Goal: Browse casually

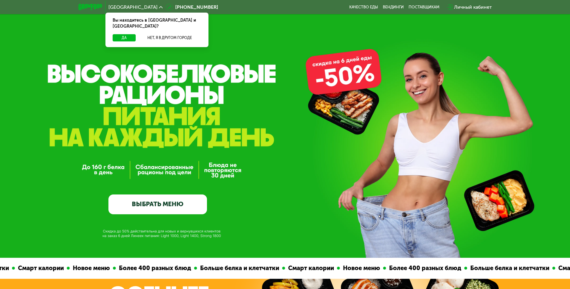
click at [181, 185] on div "GrowFood — доставка правильного питания ВЫБРАТЬ МЕНЮ" at bounding box center [157, 152] width 99 height 123
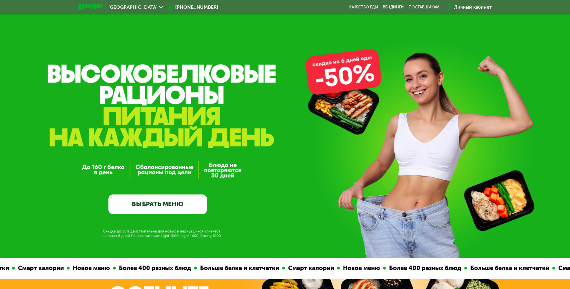
click at [140, 206] on link "ВЫБРАТЬ МЕНЮ" at bounding box center [157, 204] width 99 height 20
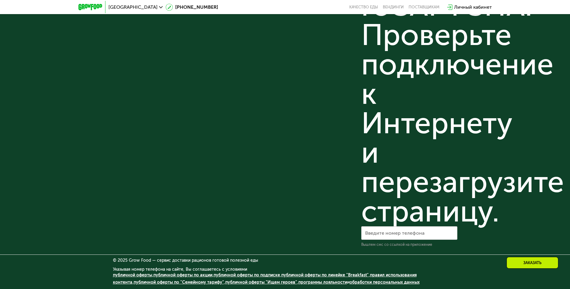
scroll to position [1731, 0]
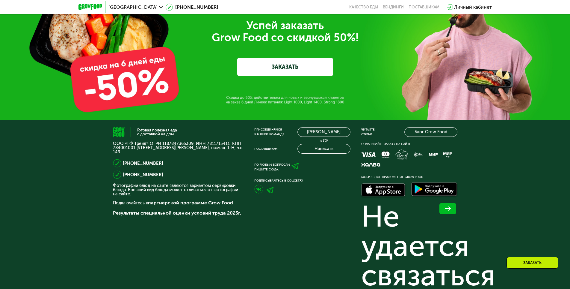
click at [153, 215] on link "Результаты специальной оценки условий труда 2023г." at bounding box center [177, 213] width 128 height 6
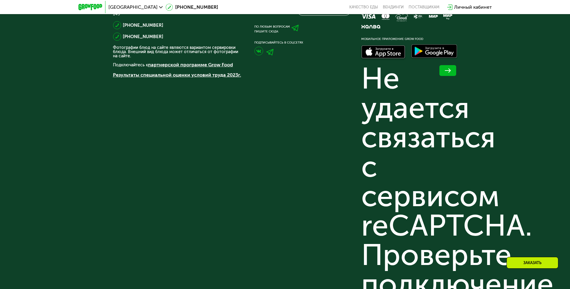
scroll to position [2090, 0]
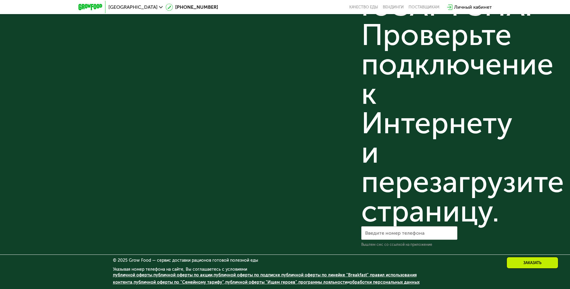
click at [140, 276] on link "публичной оферты" at bounding box center [132, 274] width 39 height 5
click at [342, 147] on div "Присоединяйся к нашей команде [PERSON_NAME] в GF Поставщикам: Написать По любым…" at bounding box center [302, 8] width 96 height 477
click at [369, 282] on link "обработки персональных данных" at bounding box center [385, 281] width 70 height 5
click at [366, 180] on div "Не удается связаться с сервисом reCAPTCHA. Проверьте подключение к Интернету и …" at bounding box center [409, 35] width 96 height 382
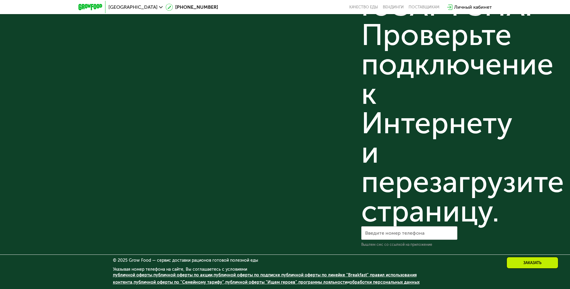
click at [434, 68] on div "Не удается связаться с сервисом reCAPTCHA. Проверьте подключение к Интернету и …" at bounding box center [409, 35] width 96 height 382
